Goal: Contribute content: Add original content to the website for others to see

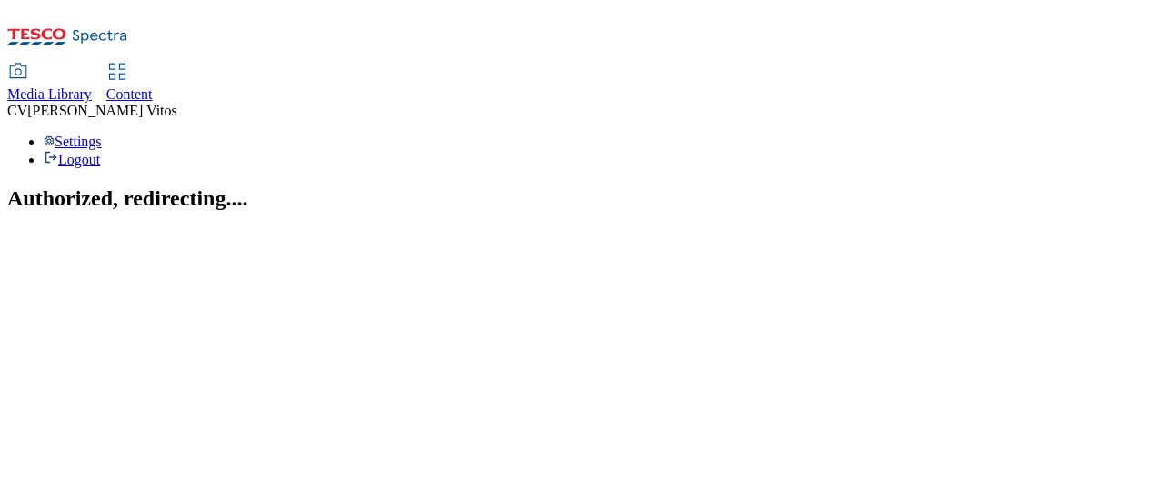
click at [153, 86] on span "Content" at bounding box center [129, 93] width 46 height 15
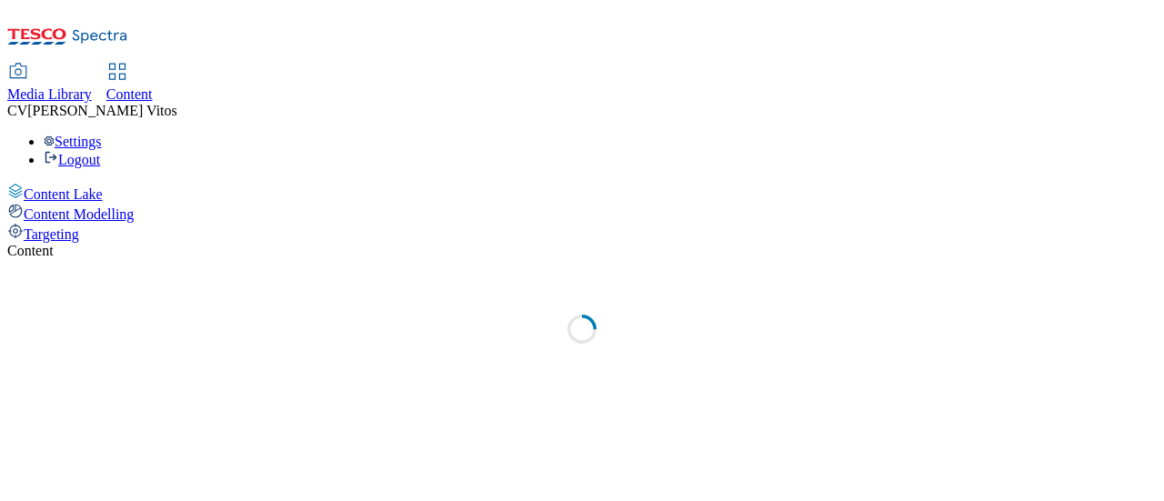
select select "ghs-[GEOGRAPHIC_DATA]"
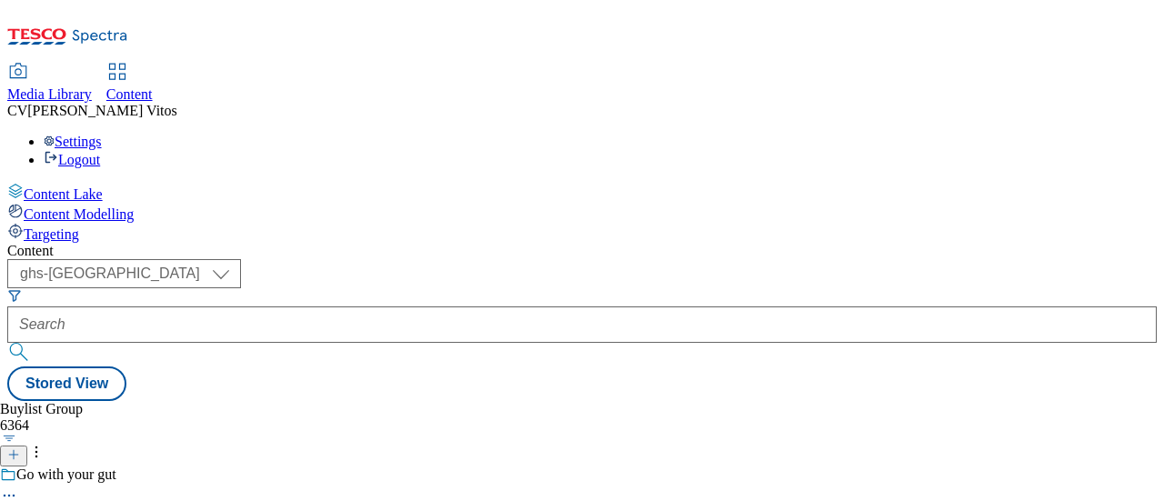
click at [20, 449] on icon at bounding box center [13, 455] width 13 height 13
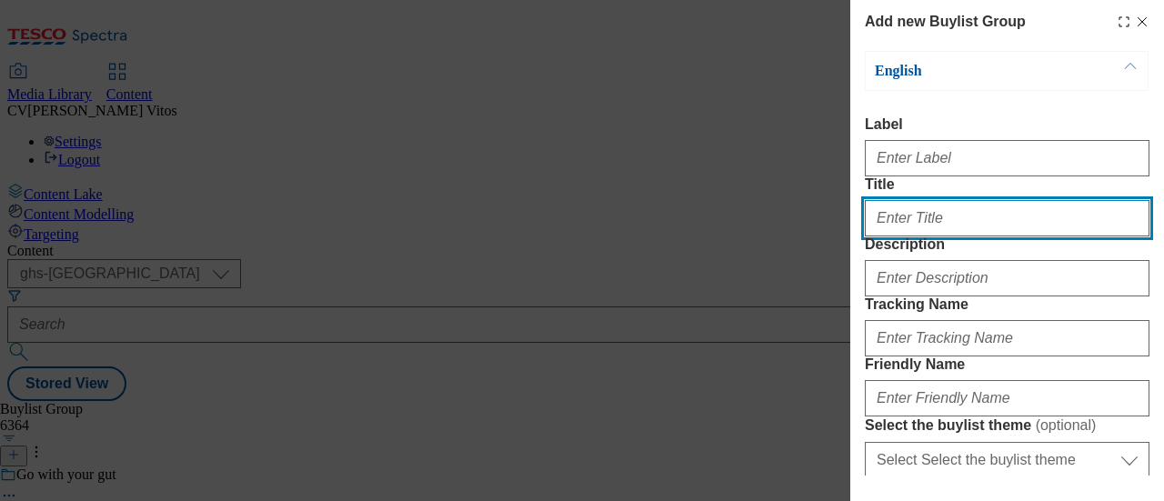
click at [946, 237] on input "Title" at bounding box center [1007, 218] width 285 height 36
paste input "No fries compare to Strong Roots Sweet Potato Fries"
type input "No fries compare to Strong Roots Sweet Potato Fries"
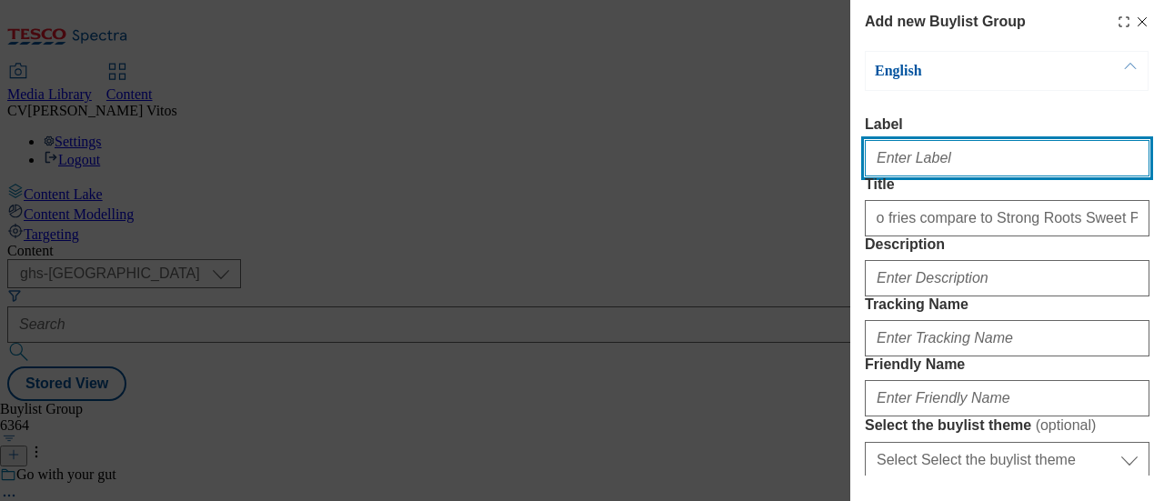
click at [935, 174] on input "Label" at bounding box center [1007, 158] width 285 height 36
paste input "TUK013087"
type input "TUK013087"
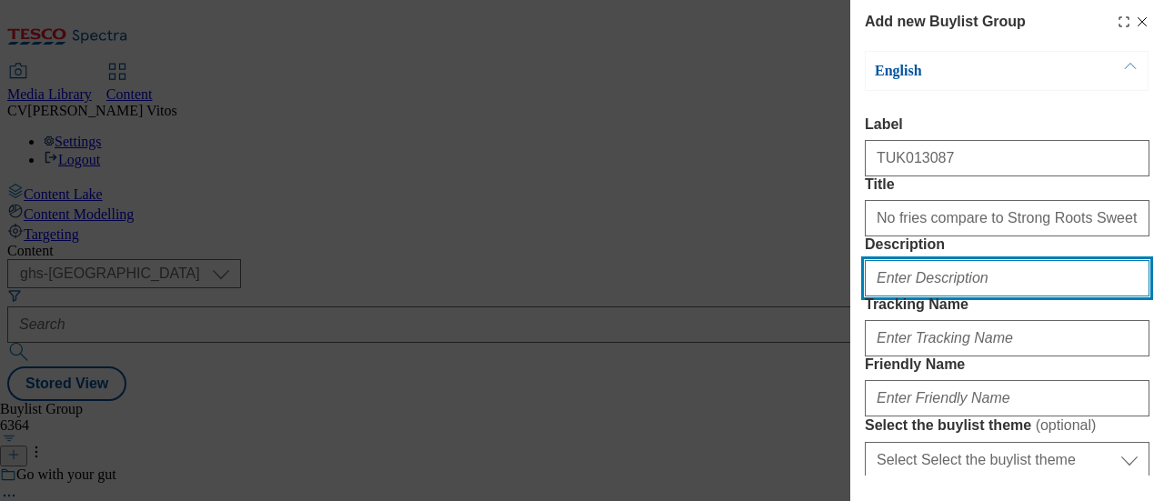
click at [961, 297] on input "Description" at bounding box center [1007, 278] width 285 height 36
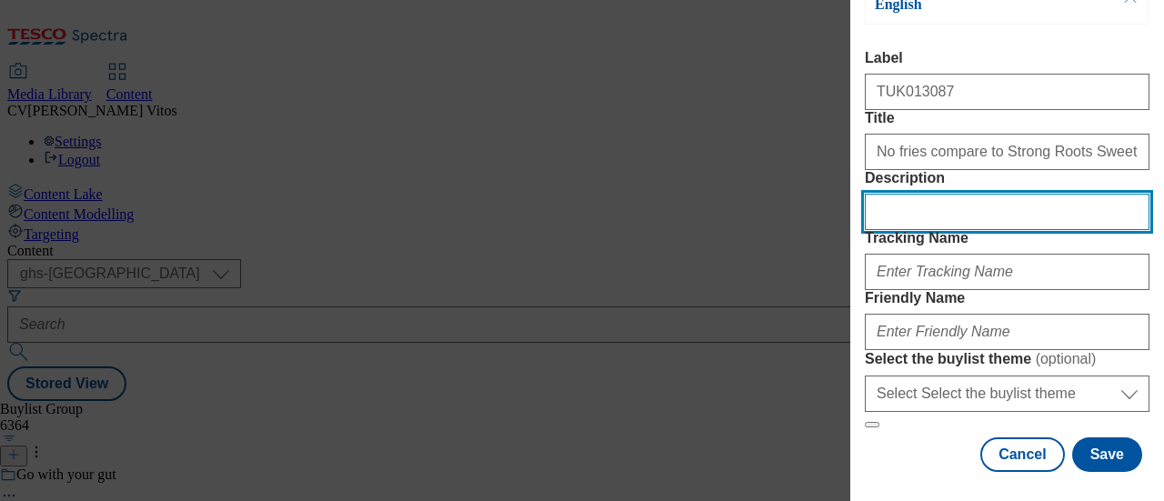
scroll to position [136, 0]
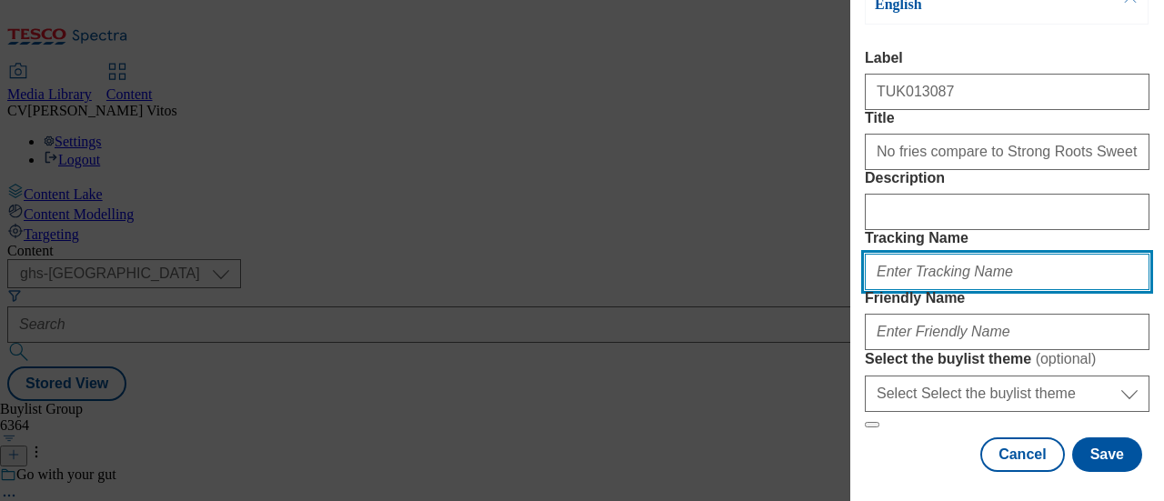
click at [953, 289] on input "Tracking Name" at bounding box center [1007, 272] width 285 height 36
paste input "TUK013087"
type input "DH_ADTUK013087"
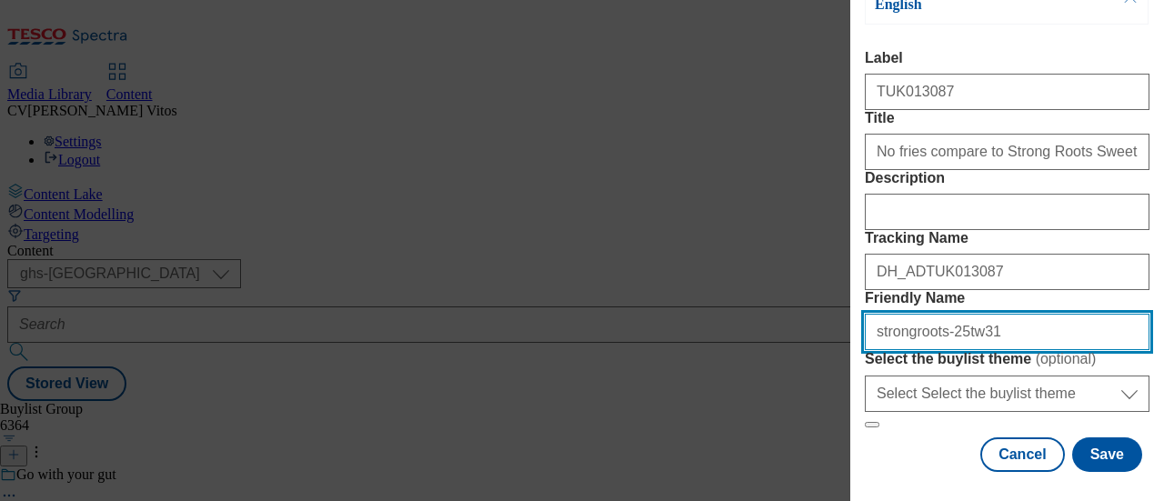
scroll to position [247, 0]
type input "strongroots-25tw31"
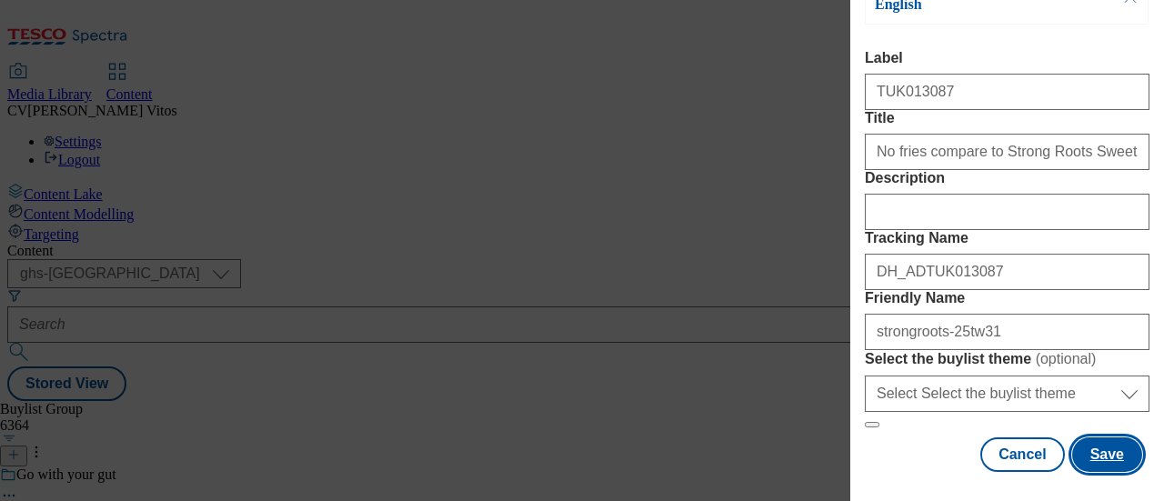
click at [1101, 440] on button "Save" at bounding box center [1108, 455] width 70 height 35
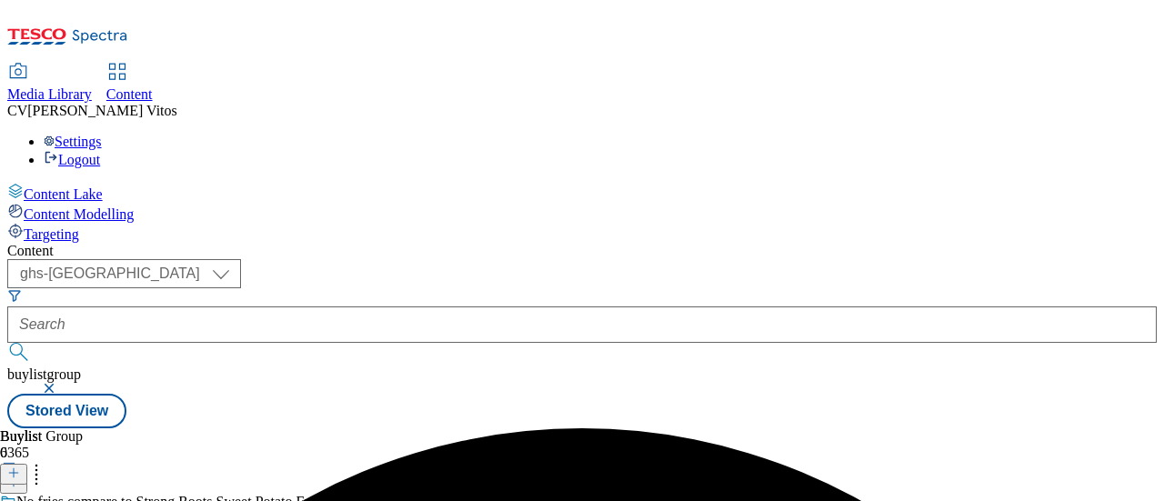
click at [20, 467] on icon at bounding box center [13, 473] width 13 height 13
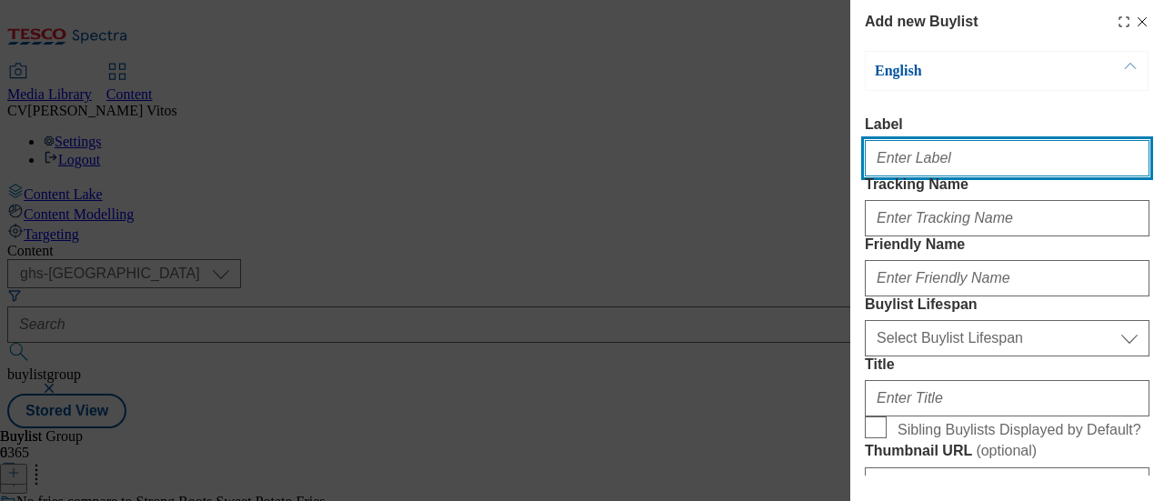
click at [942, 154] on input "Label" at bounding box center [1007, 158] width 285 height 36
paste input "TUK013087"
type input "TUK013087"
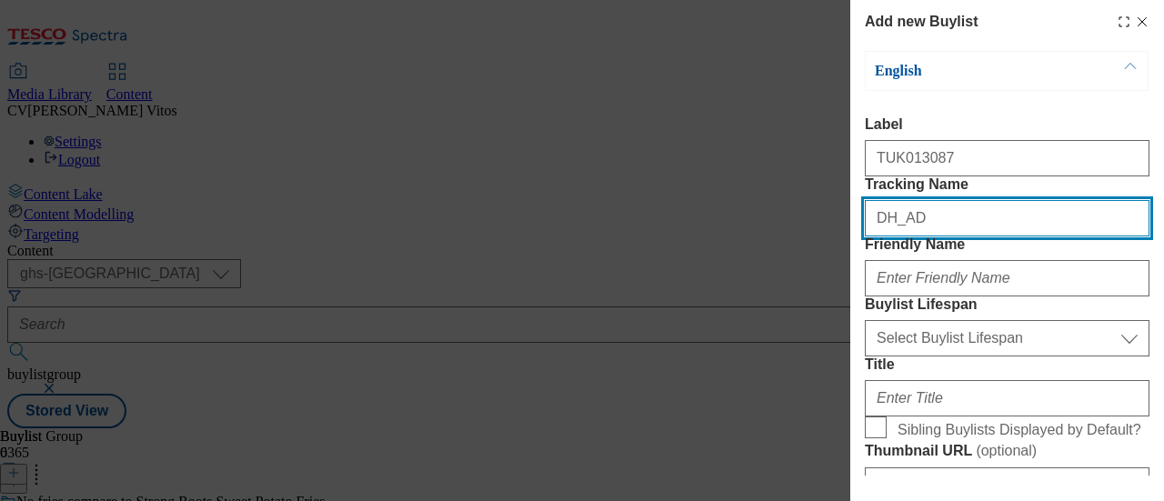
paste input "TUK013087"
type input "DH_ADTUK013087"
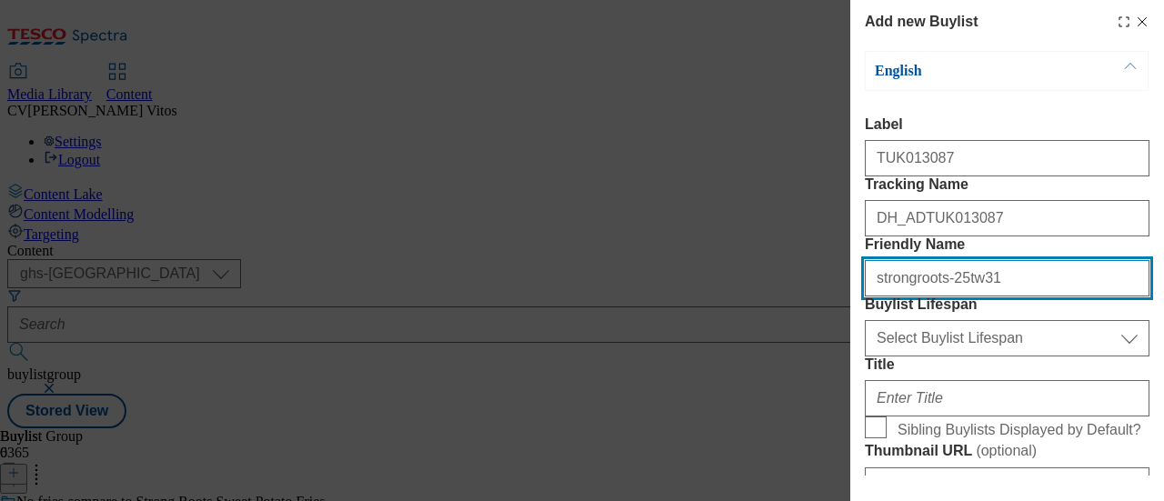
scroll to position [205, 0]
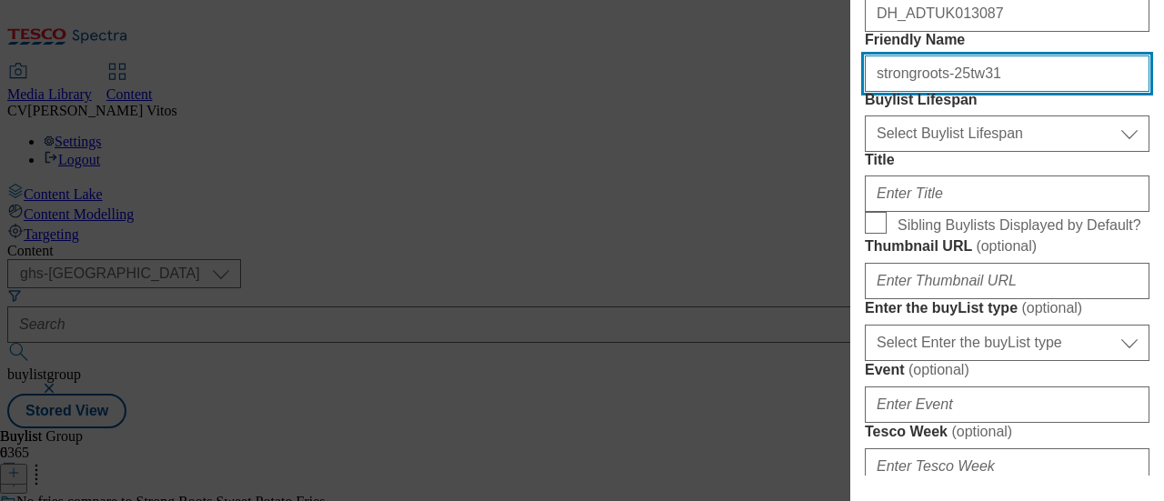
type input "strongroots-25tw31"
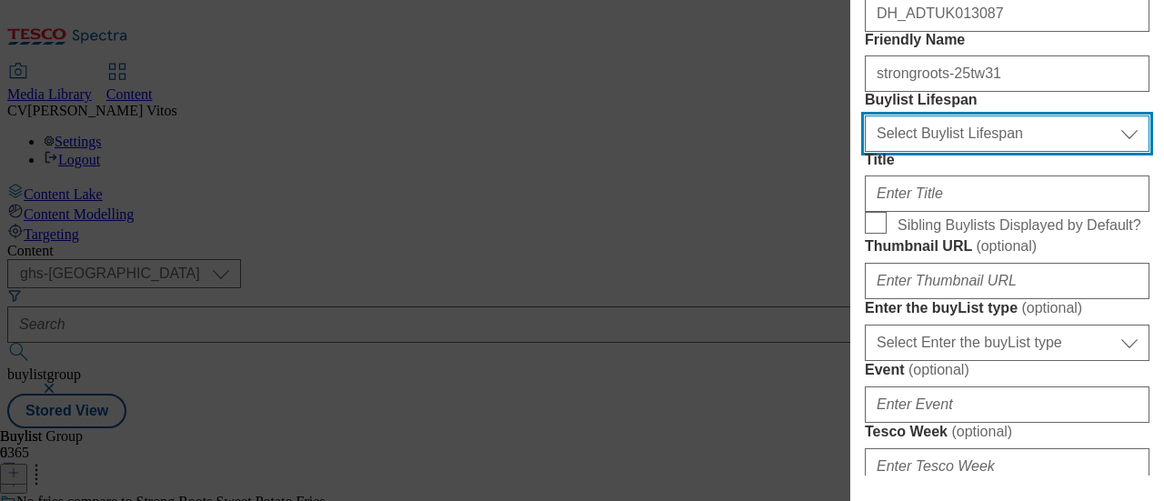
click at [947, 152] on select "Select Buylist Lifespan evergreen seasonal tactical" at bounding box center [1007, 134] width 285 height 36
select select "evergreen"
click at [865, 152] on select "Select Buylist Lifespan evergreen seasonal tactical" at bounding box center [1007, 134] width 285 height 36
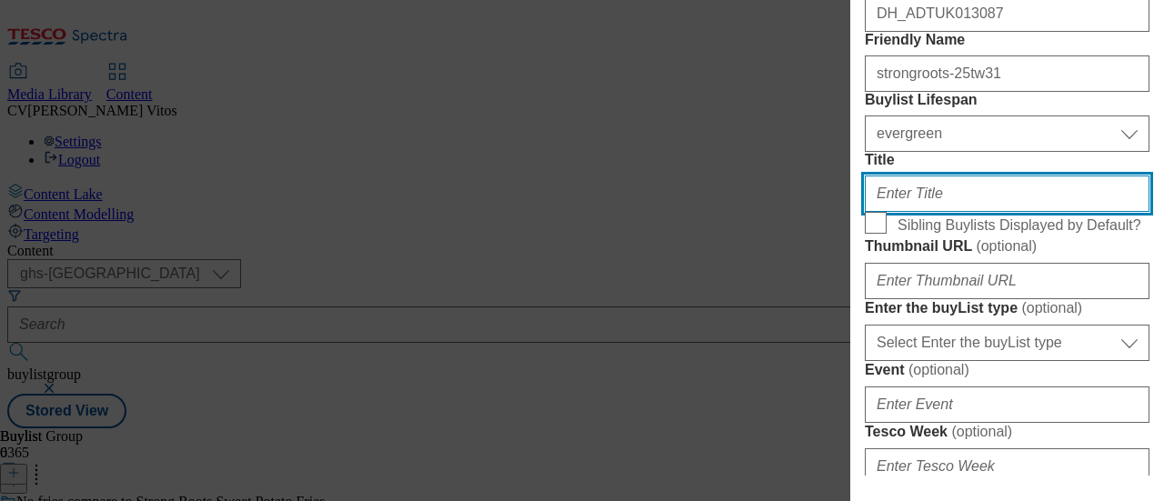
click at [917, 212] on input "Title" at bounding box center [1007, 194] width 285 height 36
paste input "The Iconic OG"
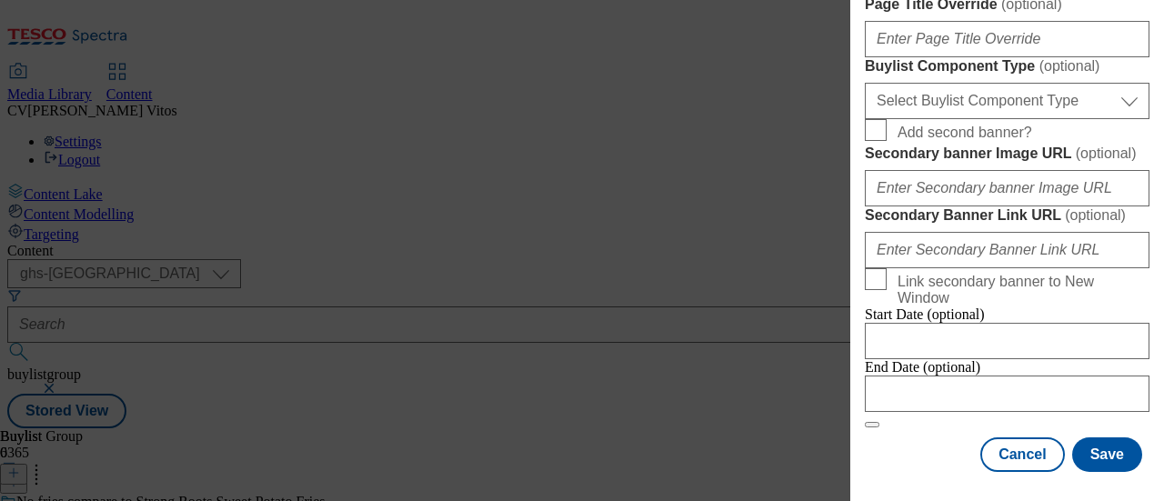
scroll to position [986, 0]
type input "The Iconic OG"
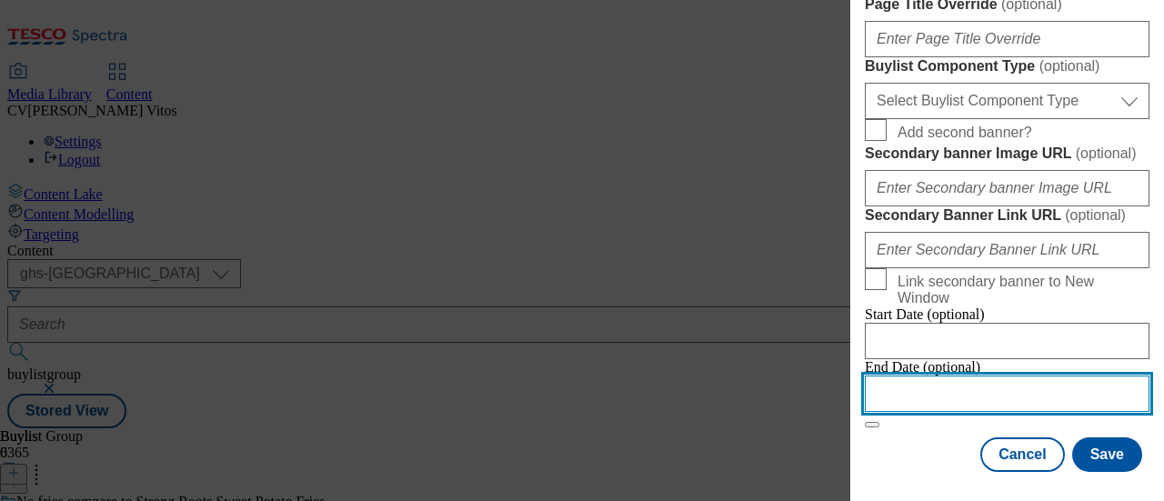
click at [936, 376] on input "Modal" at bounding box center [1007, 394] width 285 height 36
select select "2025"
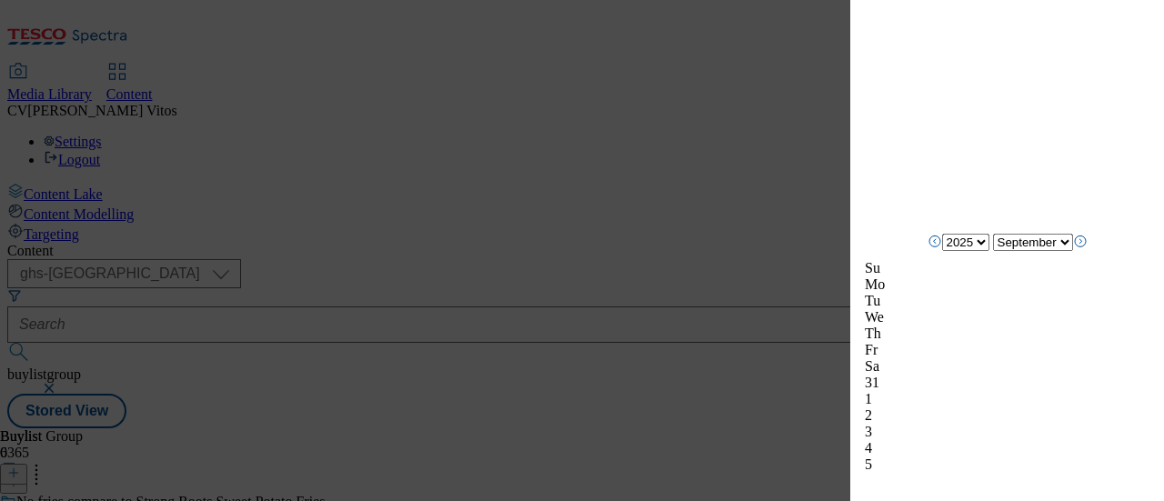
scroll to position [1808, 0]
click at [1088, 246] on icon "Next Month" at bounding box center [1080, 238] width 15 height 15
select select "November"
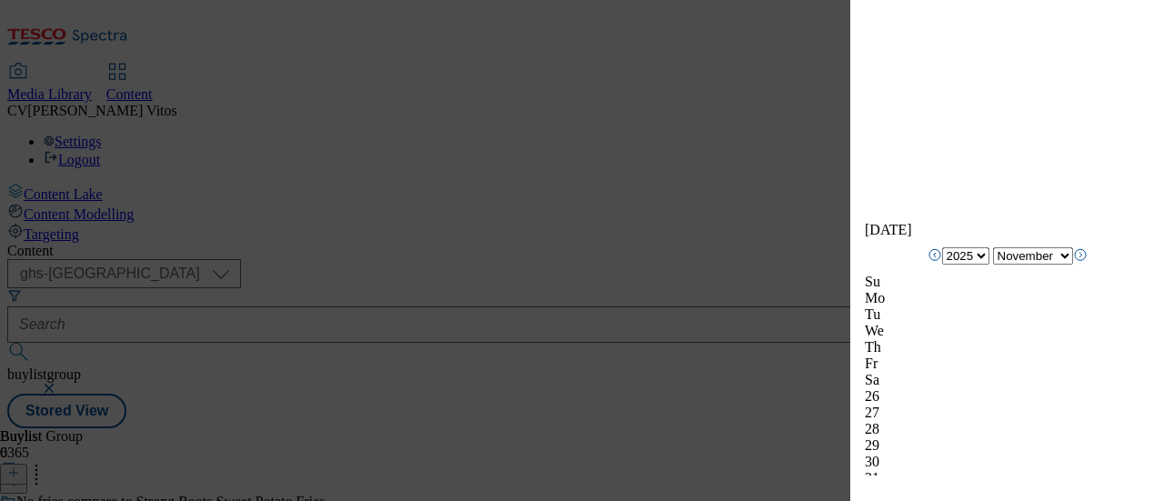
click at [1137, 352] on div "Add new Buylist English Label TUK013087 Tracking Name DH_ADTUK013087 Friendly N…" at bounding box center [1008, 238] width 314 height 476
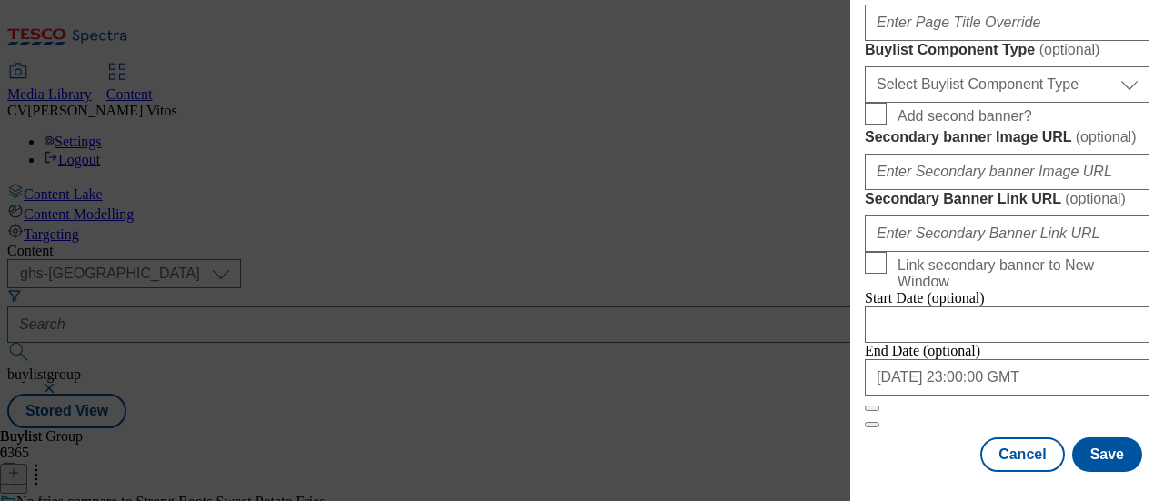
scroll to position [1640, 0]
click at [1099, 438] on button "Save" at bounding box center [1108, 455] width 70 height 35
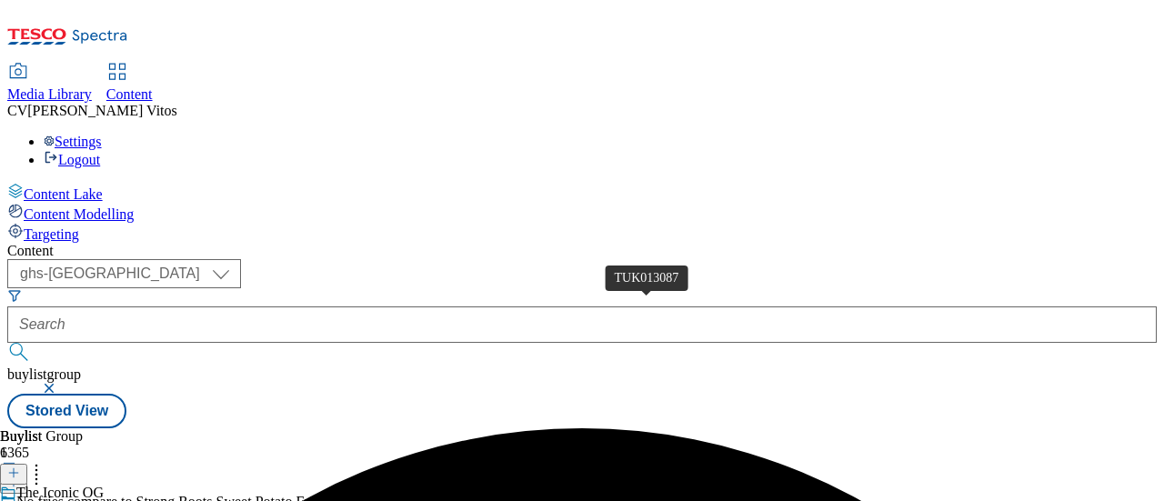
click at [20, 467] on icon at bounding box center [13, 473] width 13 height 13
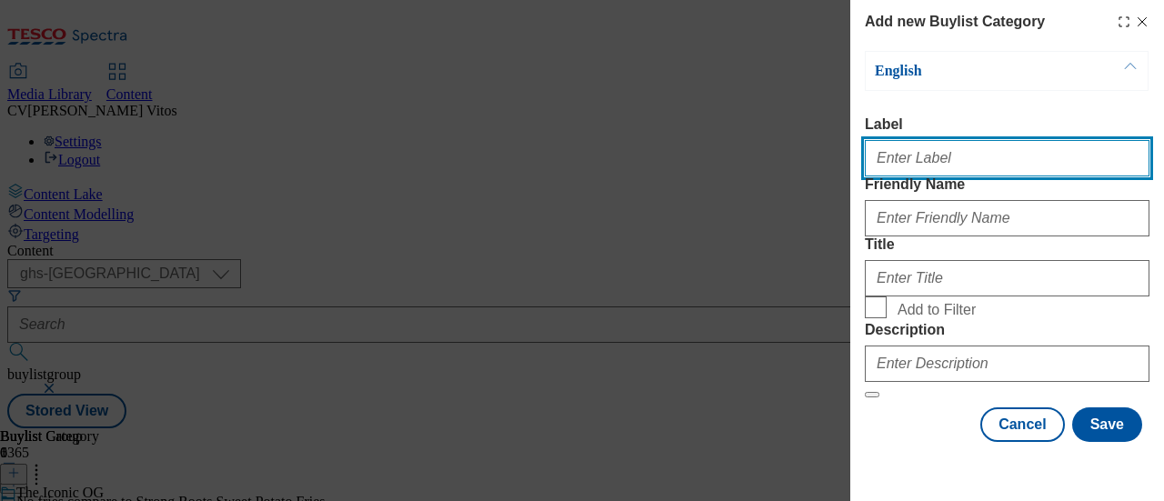
drag, startPoint x: 951, startPoint y: 159, endPoint x: 1041, endPoint y: 164, distance: 90.2
click at [1041, 164] on input "Label" at bounding box center [1007, 158] width 285 height 36
paste input "The Iconic OG"
type input "The Iconic OG"
paste input "TUK013087"
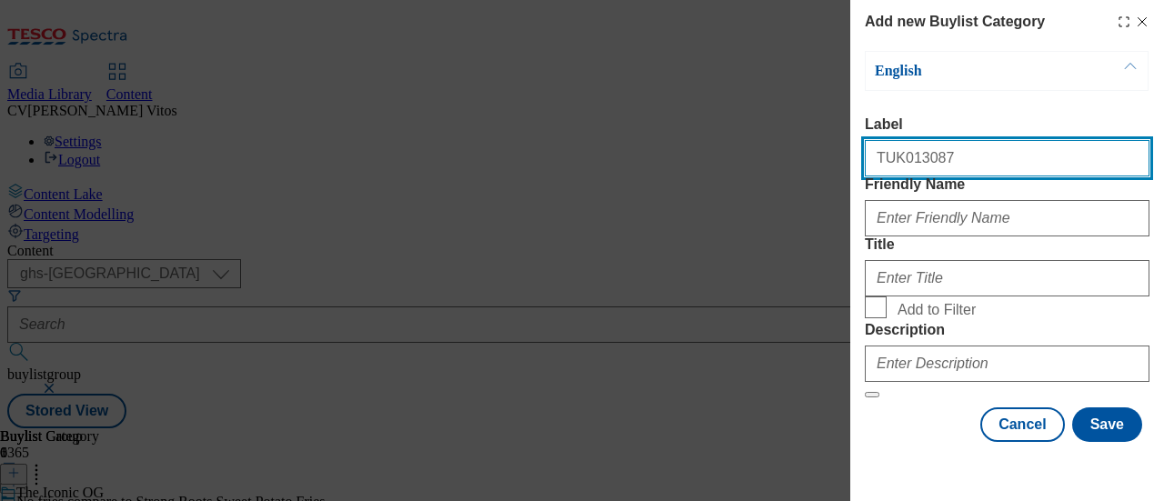
type input "TUK013087"
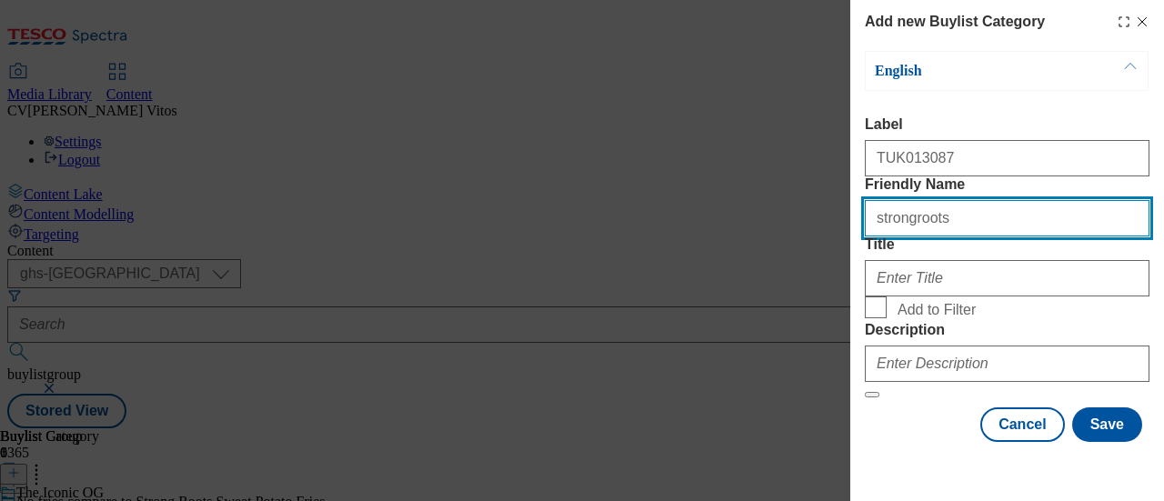
type input "strongroots"
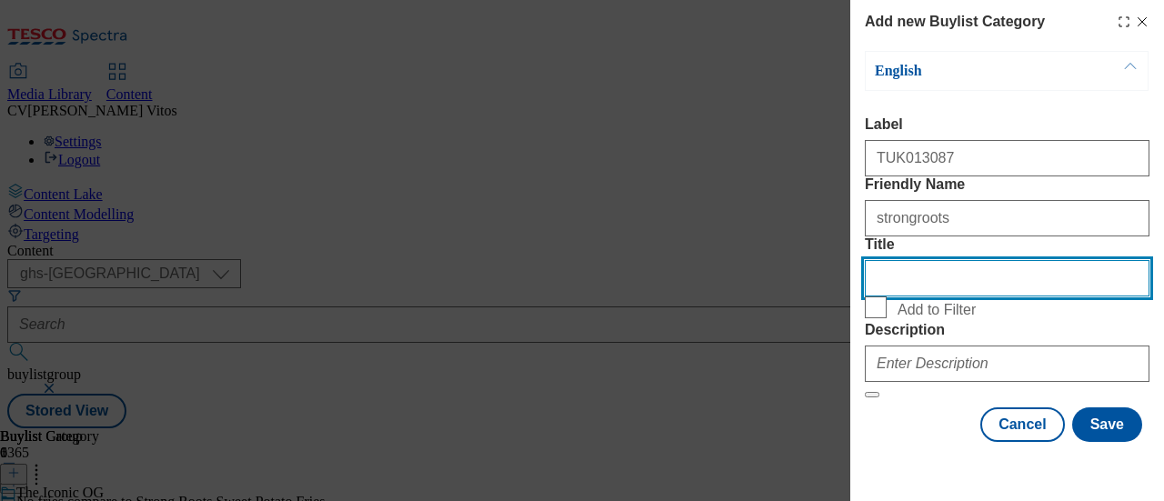
scroll to position [118, 0]
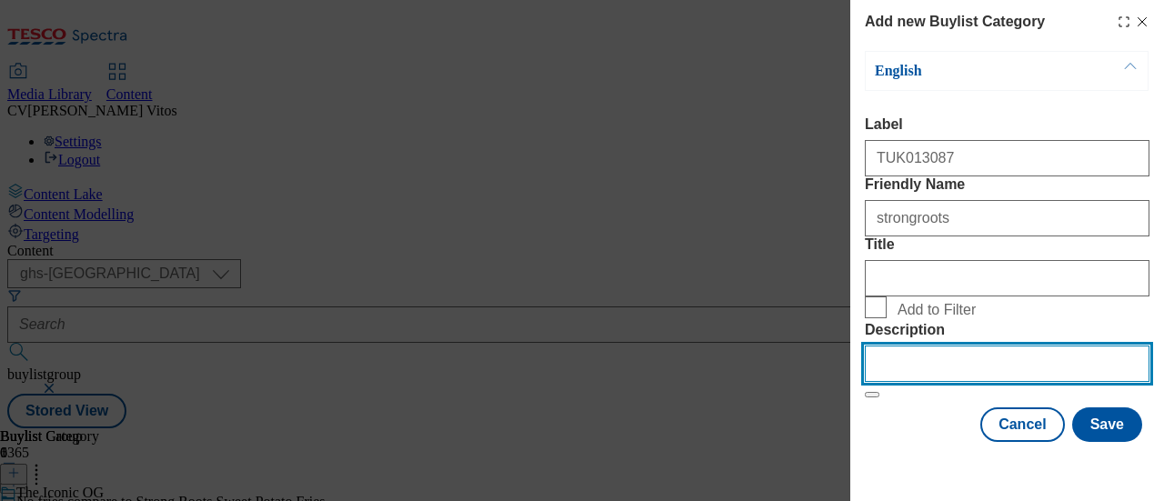
click at [955, 362] on input "Description" at bounding box center [1007, 364] width 285 height 36
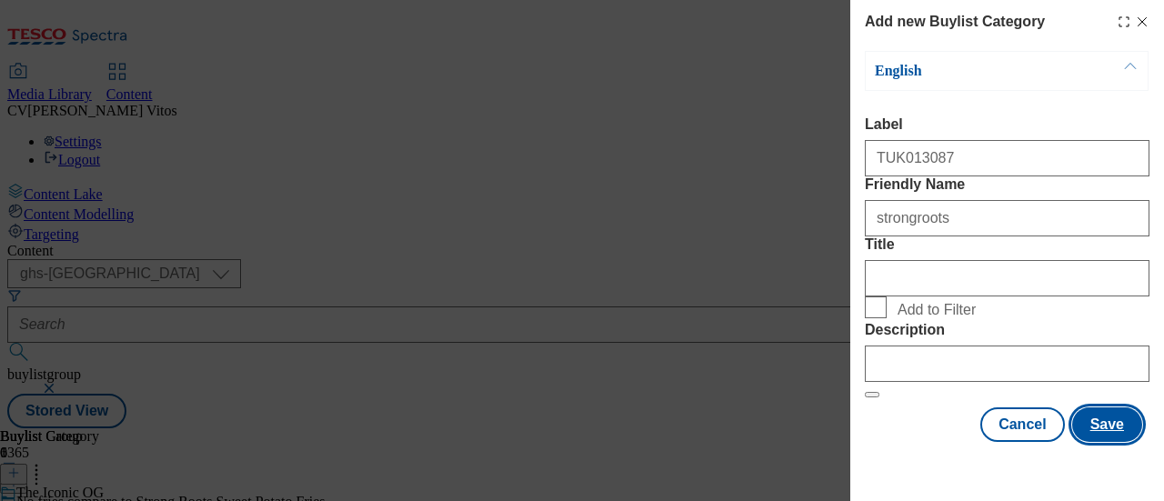
click at [1084, 429] on button "Save" at bounding box center [1108, 425] width 70 height 35
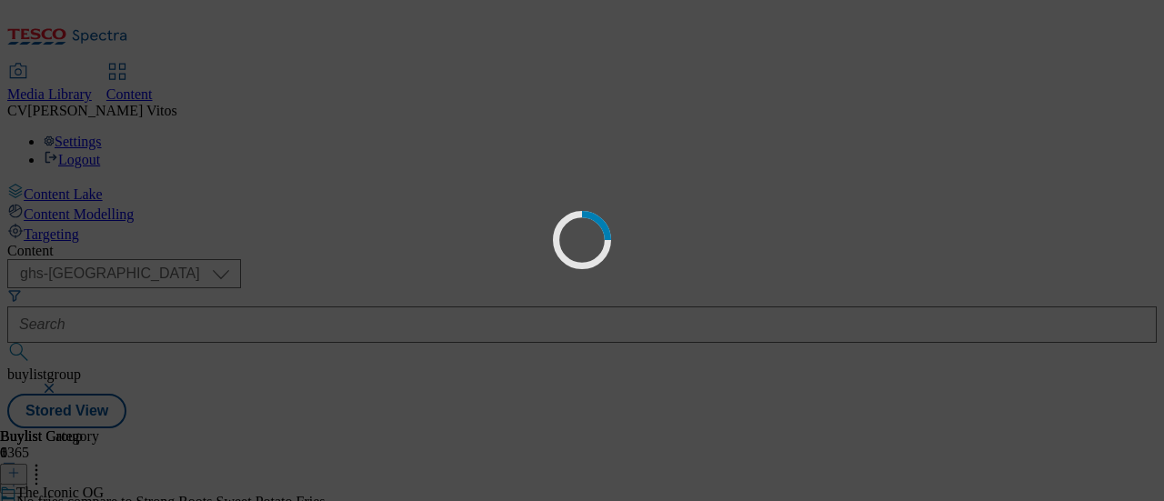
scroll to position [0, 0]
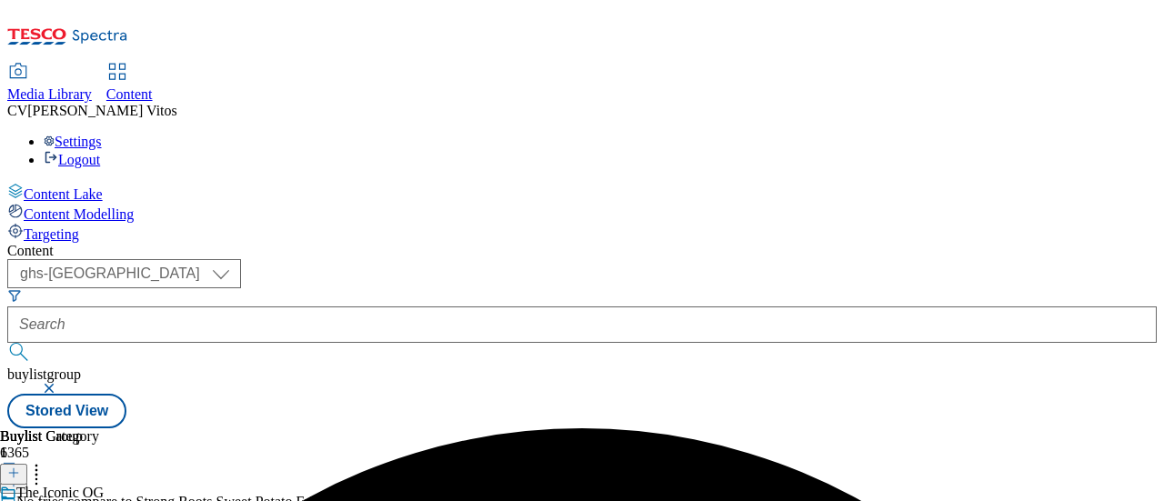
click at [20, 467] on icon at bounding box center [13, 473] width 13 height 13
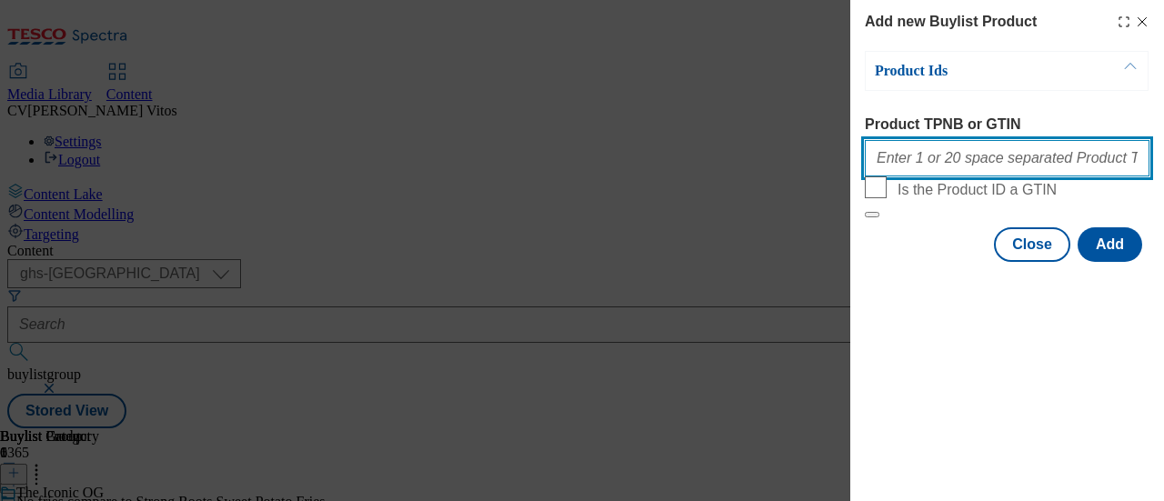
paste input "81124358 86461054 88496096 93667700 93345527 88497734 84796565 82819362 8281932…"
click at [910, 161] on input "81124358 86461054 88496096 93667700 93345527 88497734 84796565 82819362 8281932…" at bounding box center [1007, 158] width 285 height 36
type input "81124358 86461054 88496096 93667700 93345527 88497734 84796565 82819362 8281932…"
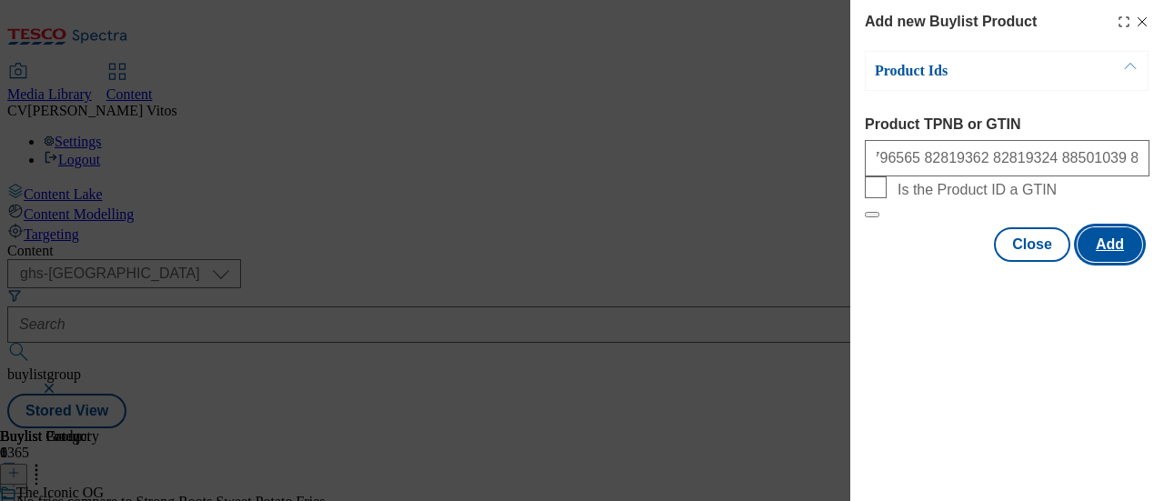
click at [1101, 262] on button "Add" at bounding box center [1110, 244] width 65 height 35
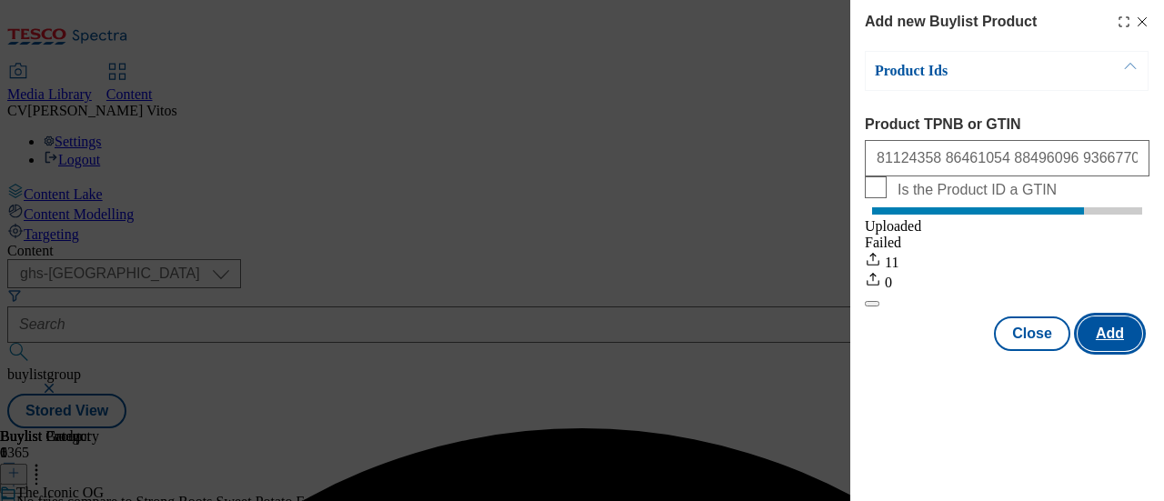
scroll to position [0, 0]
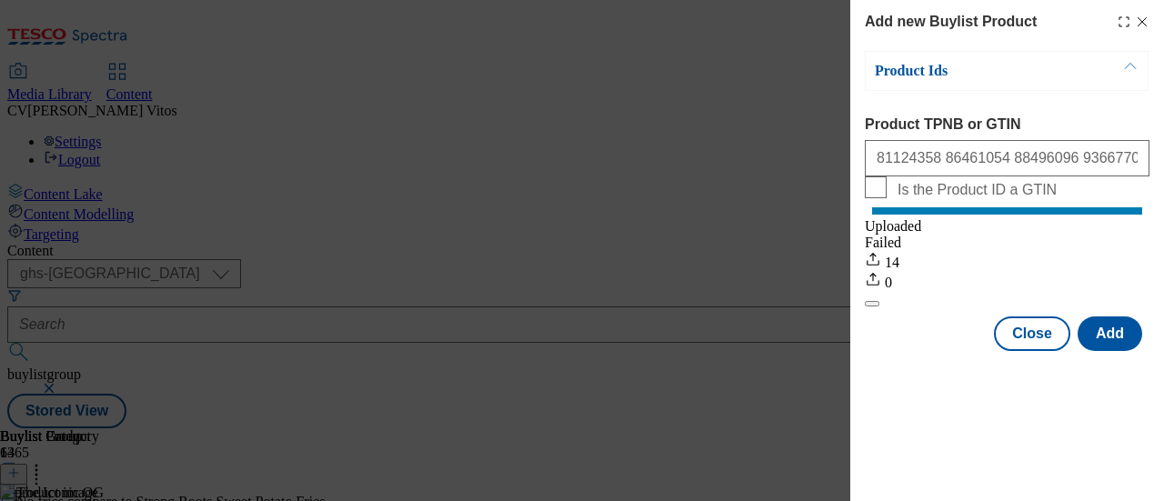
click at [1146, 19] on icon "Modal" at bounding box center [1142, 22] width 15 height 15
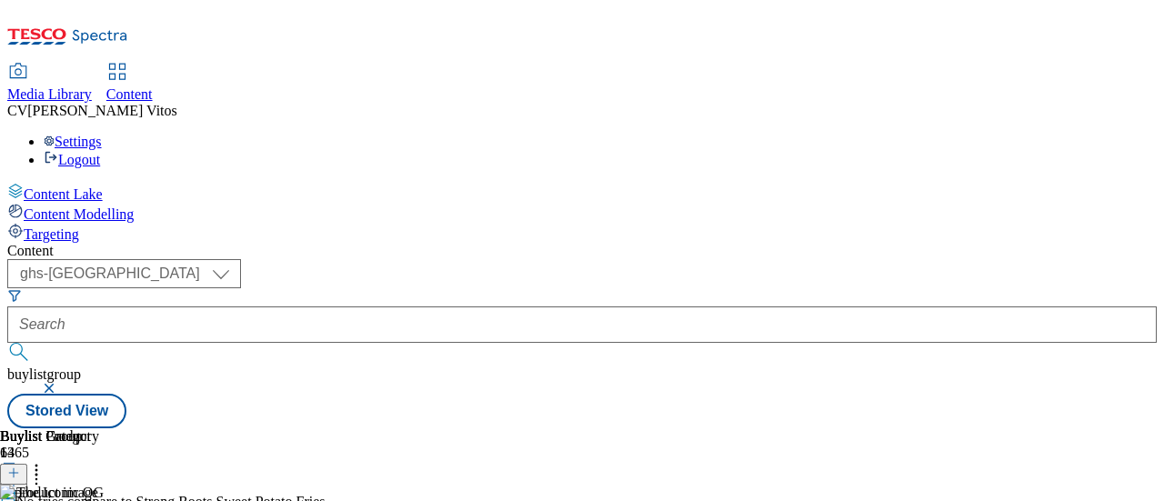
scroll to position [0, 198]
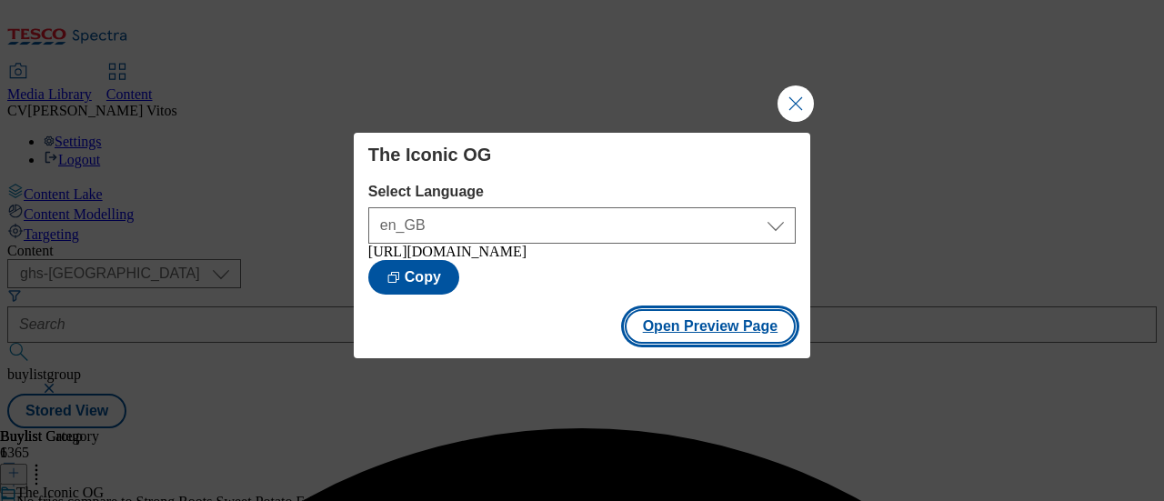
click at [723, 328] on button "Open Preview Page" at bounding box center [711, 326] width 172 height 35
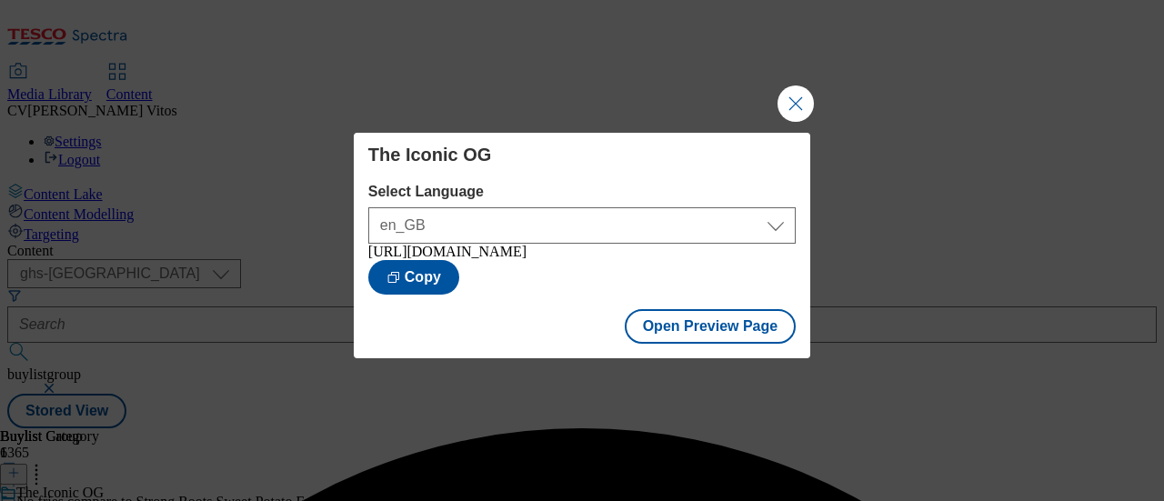
click at [799, 96] on button "Close Modal" at bounding box center [796, 104] width 36 height 36
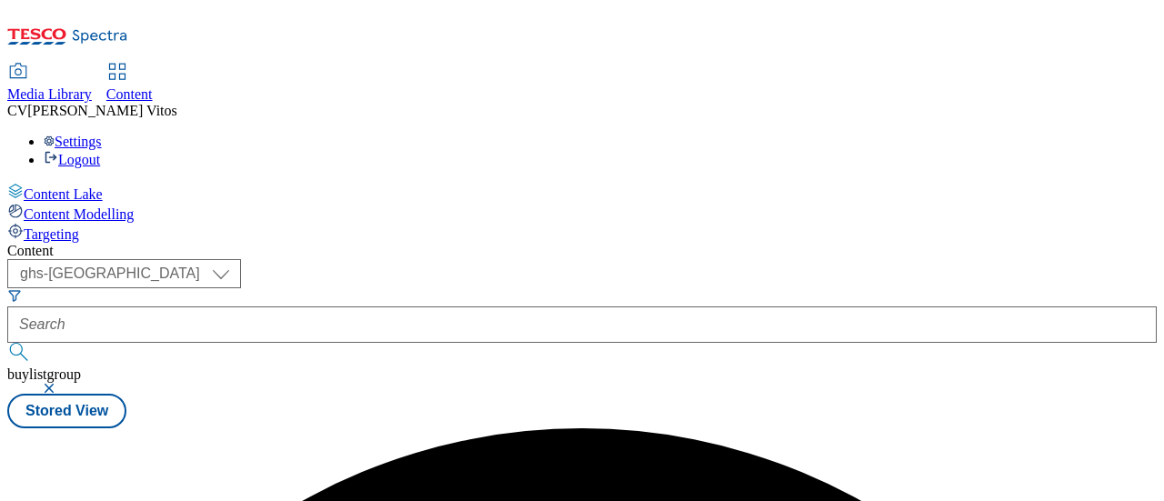
scroll to position [0, 0]
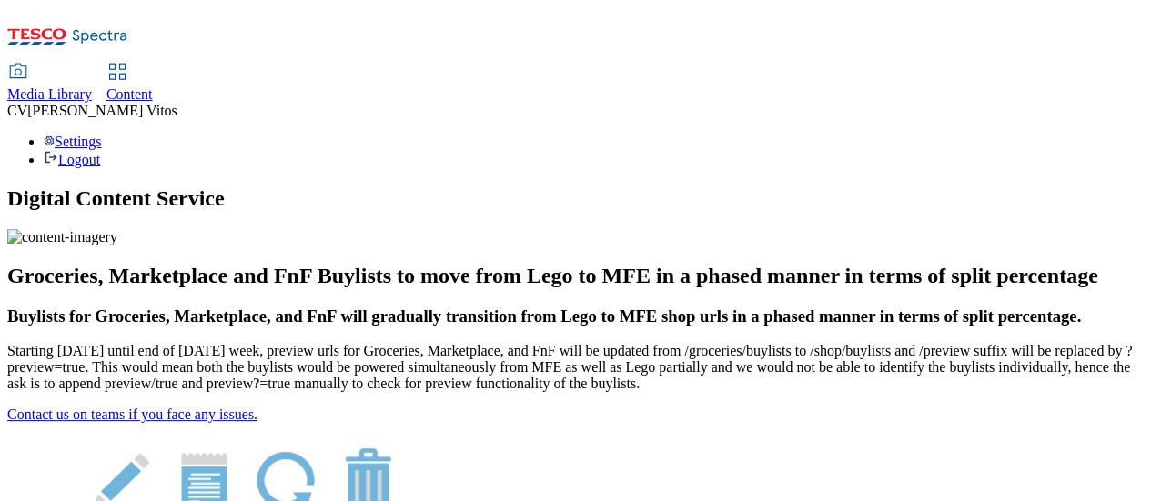
click at [153, 86] on span "Content" at bounding box center [129, 93] width 46 height 15
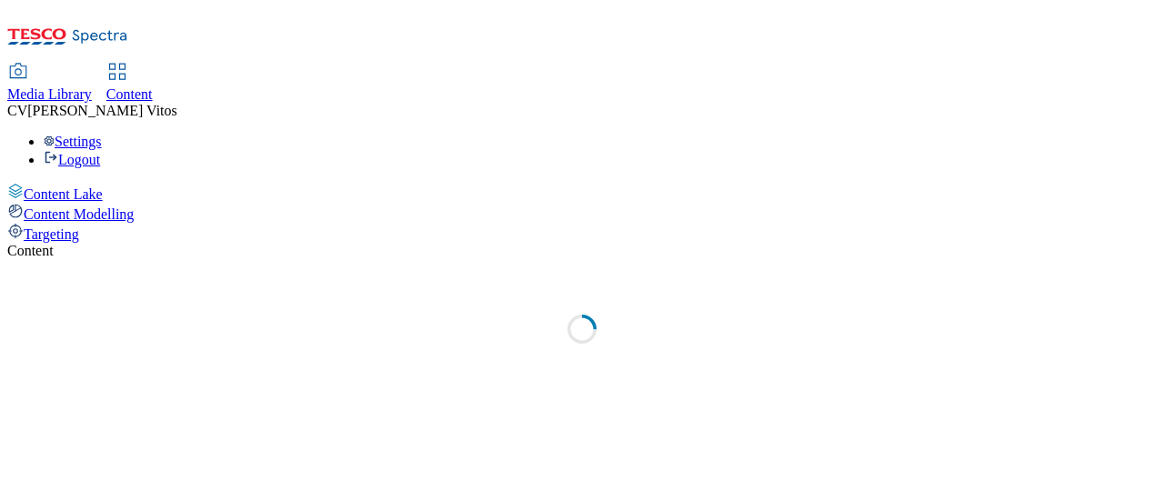
select select "ghs-[GEOGRAPHIC_DATA]"
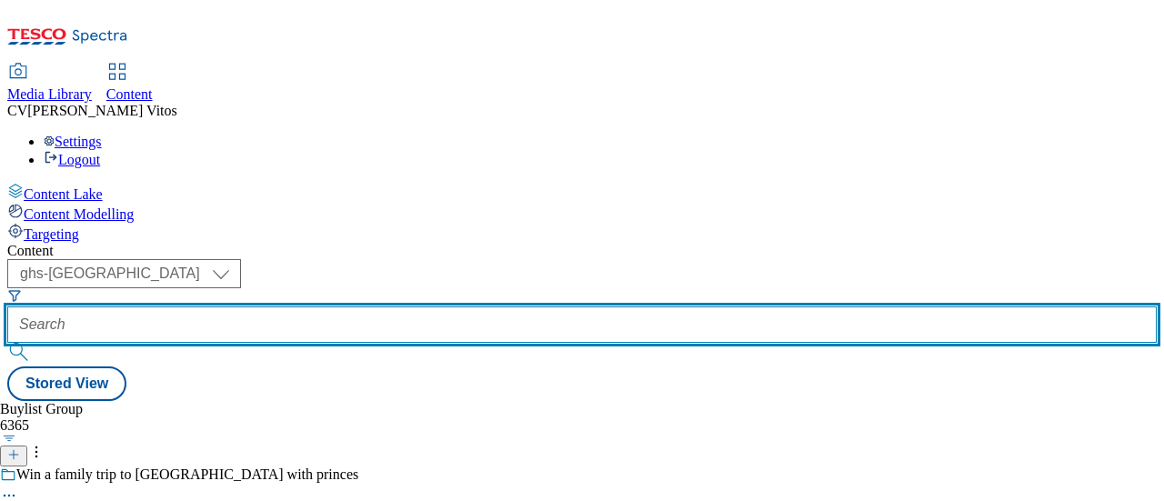
click at [408, 307] on input "text" at bounding box center [582, 325] width 1150 height 36
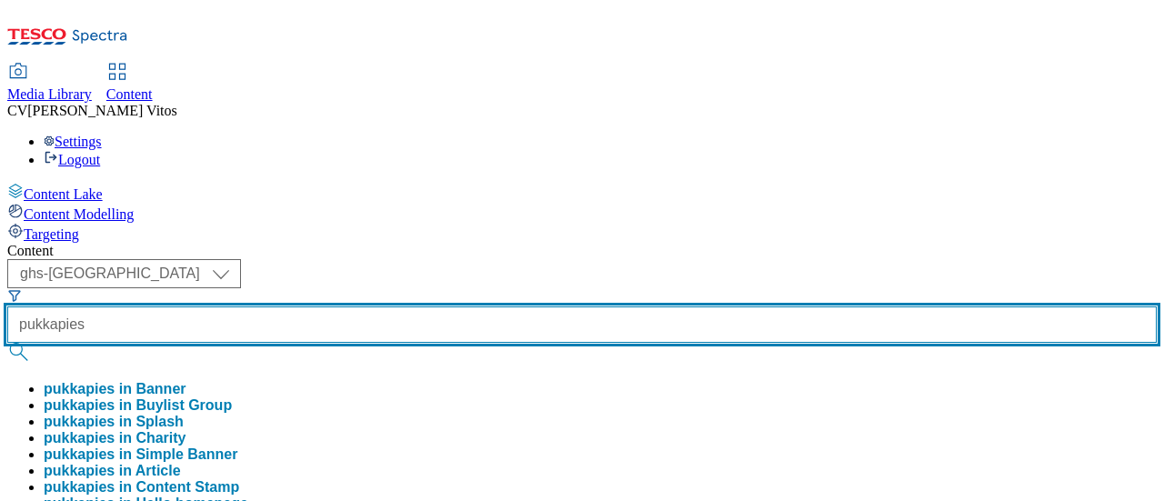
type input "pukkapies"
click at [7, 343] on button "submit" at bounding box center [19, 352] width 25 height 18
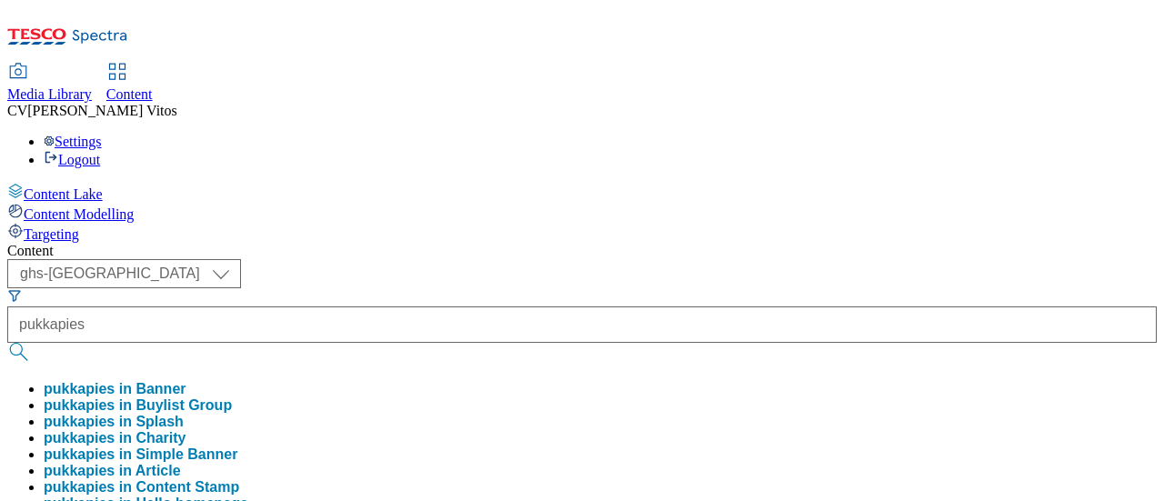
click at [639, 243] on div "Content" at bounding box center [582, 251] width 1150 height 16
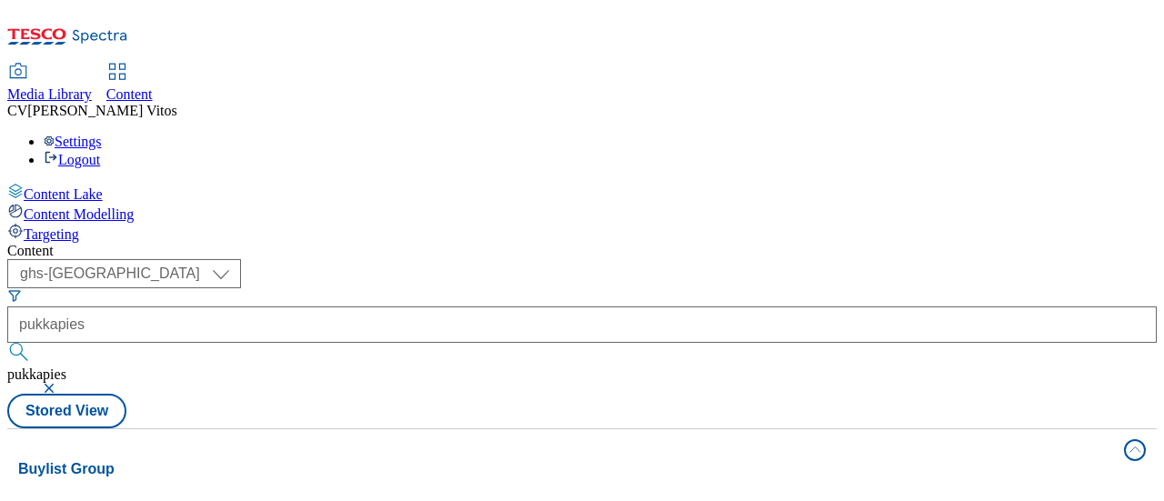
scroll to position [46, 0]
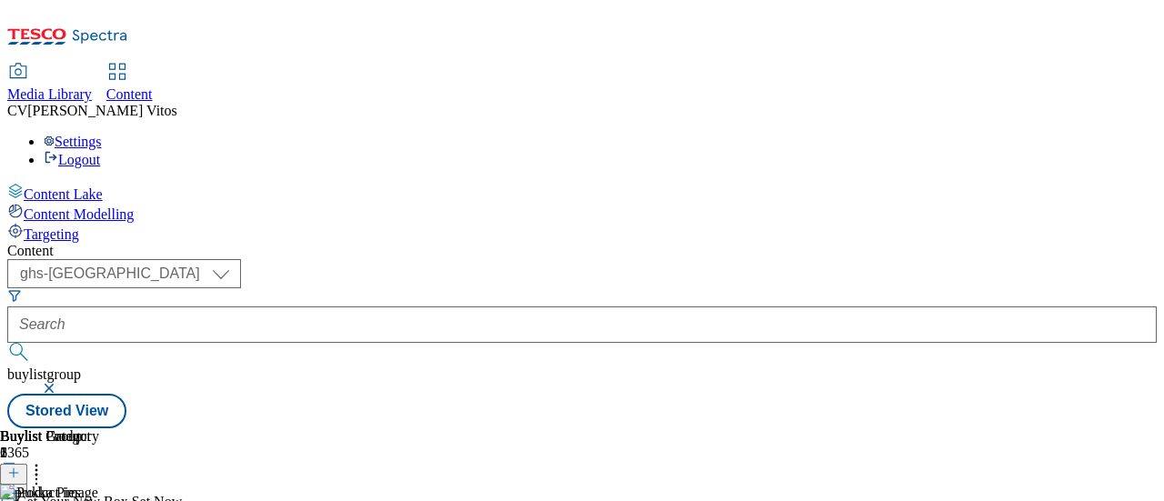
scroll to position [0, 113]
